Goal: Task Accomplishment & Management: Complete application form

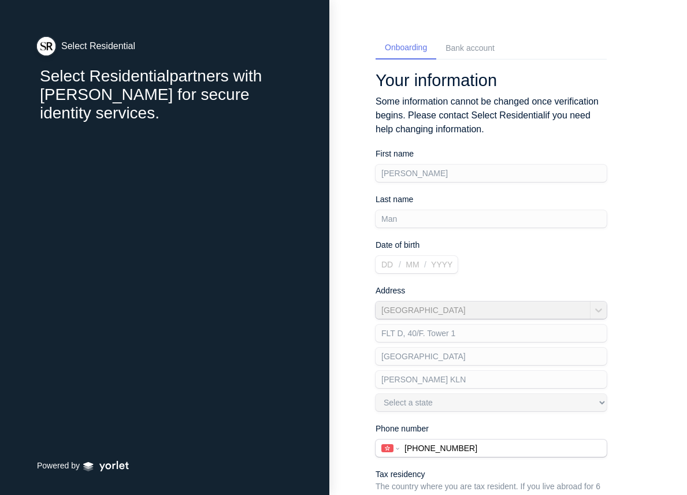
select select "HK"
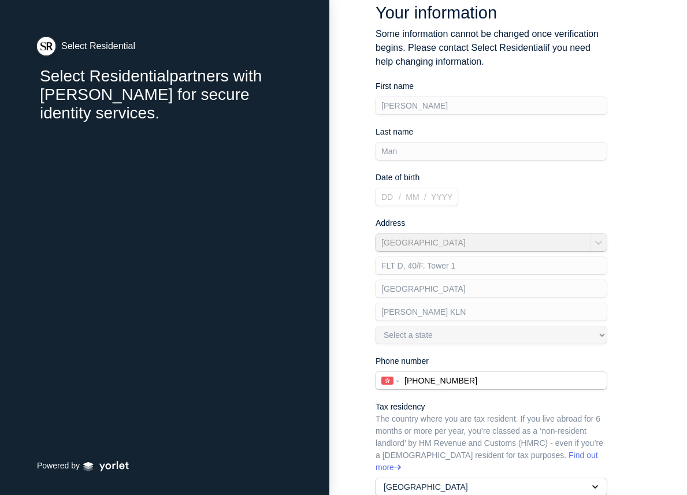
scroll to position [149, 0]
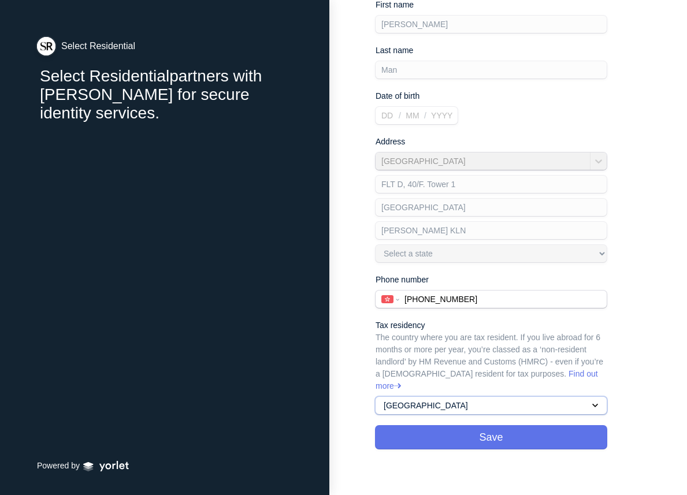
click at [582, 397] on select "[GEOGRAPHIC_DATA] [GEOGRAPHIC_DATA] [GEOGRAPHIC_DATA] [GEOGRAPHIC_DATA] [US_STA…" at bounding box center [491, 405] width 231 height 17
select select "HK"
click at [376, 397] on select "[GEOGRAPHIC_DATA] [GEOGRAPHIC_DATA] [GEOGRAPHIC_DATA] [GEOGRAPHIC_DATA] [US_STA…" at bounding box center [491, 405] width 231 height 17
click at [389, 113] on div "/ /" at bounding box center [491, 115] width 231 height 17
click at [384, 106] on div "Date of birth / /" at bounding box center [491, 107] width 231 height 34
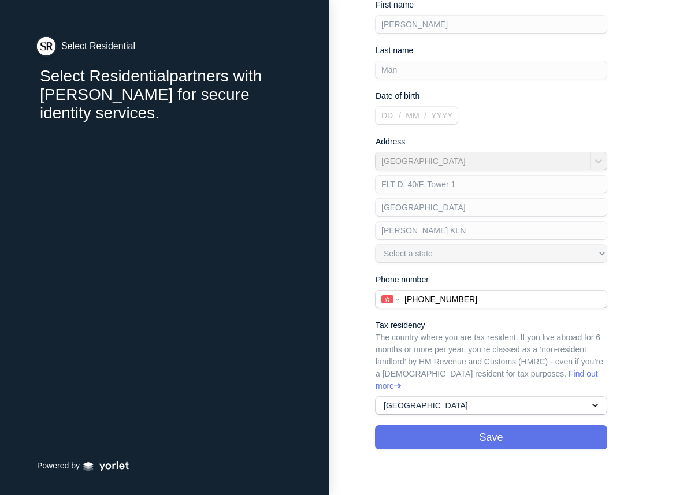
click at [345, 381] on div "Onboarding Bank account Your information Some information cannot be changed onc…" at bounding box center [508, 179] width 358 height 656
click at [486, 428] on button "Save" at bounding box center [491, 437] width 231 height 23
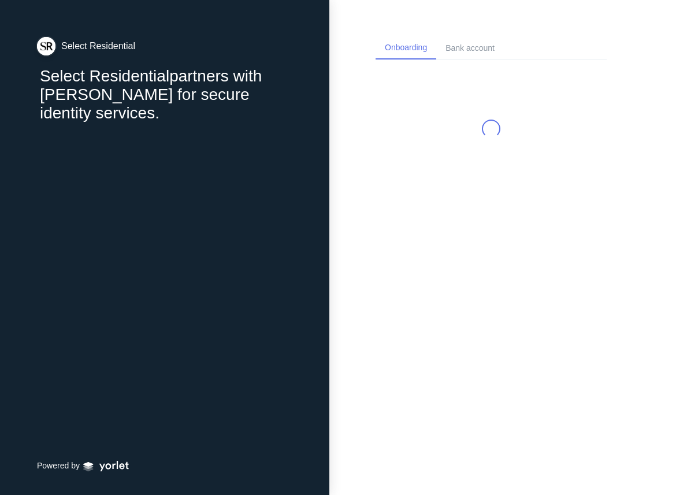
select select "HK"
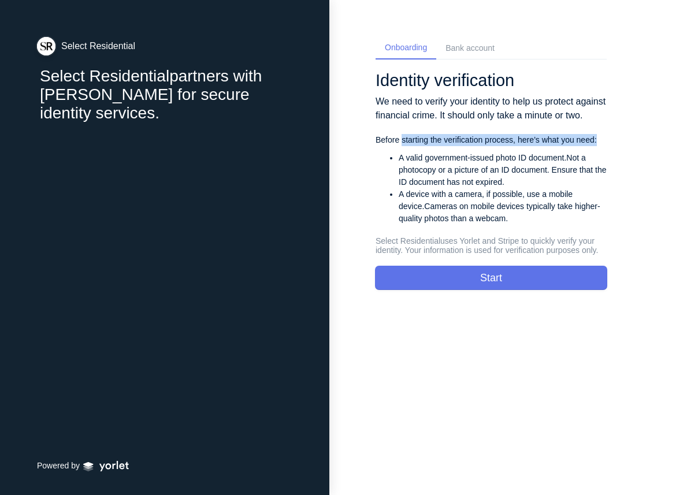
drag, startPoint x: 402, startPoint y: 159, endPoint x: 613, endPoint y: 158, distance: 211.0
click at [613, 158] on div "Onboarding Bank account Identity verification We need to verify your identity t…" at bounding box center [508, 173] width 358 height 347
click at [456, 42] on div "Bank account" at bounding box center [470, 48] width 49 height 12
select select "GB"
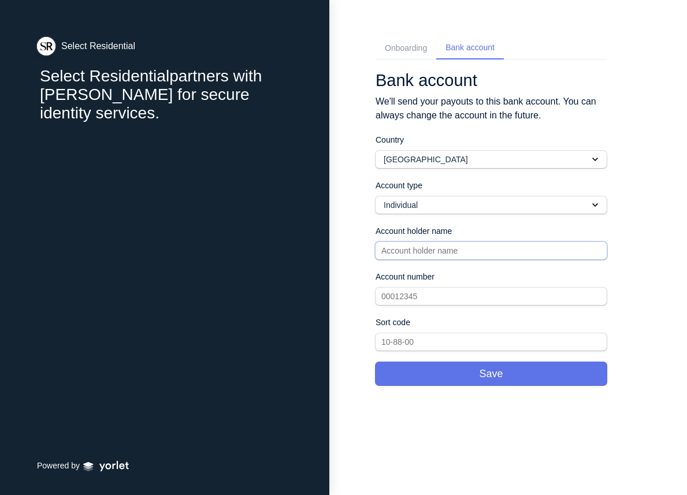
click at [466, 252] on input at bounding box center [491, 250] width 231 height 17
type input "[PERSON_NAME]"
click at [512, 300] on input "text" at bounding box center [491, 296] width 231 height 17
click at [427, 346] on input "text" at bounding box center [491, 342] width 231 height 17
type input "40-11-92"
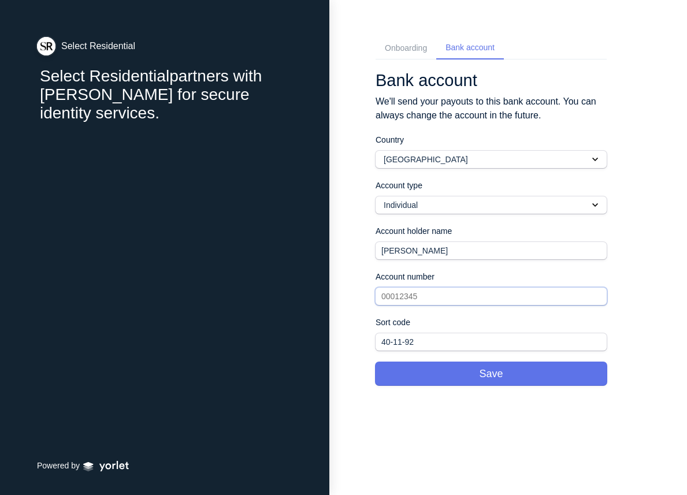
click at [414, 300] on input "text" at bounding box center [491, 296] width 231 height 17
type input "14436784"
click at [471, 161] on select "[GEOGRAPHIC_DATA] [GEOGRAPHIC_DATA] [GEOGRAPHIC_DATA] [GEOGRAPHIC_DATA] [GEOGRA…" at bounding box center [491, 159] width 231 height 17
click at [398, 209] on select "Individual Company" at bounding box center [491, 205] width 231 height 17
click at [483, 372] on button "Save" at bounding box center [491, 373] width 231 height 23
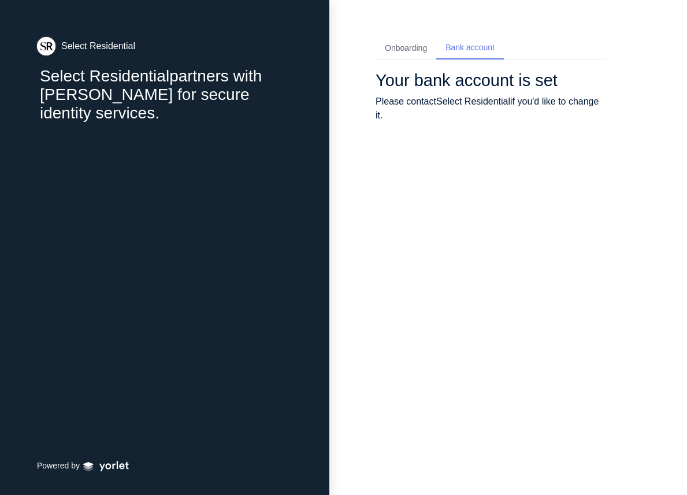
click at [410, 51] on div "Onboarding" at bounding box center [406, 48] width 42 height 12
